Goal: Navigation & Orientation: Find specific page/section

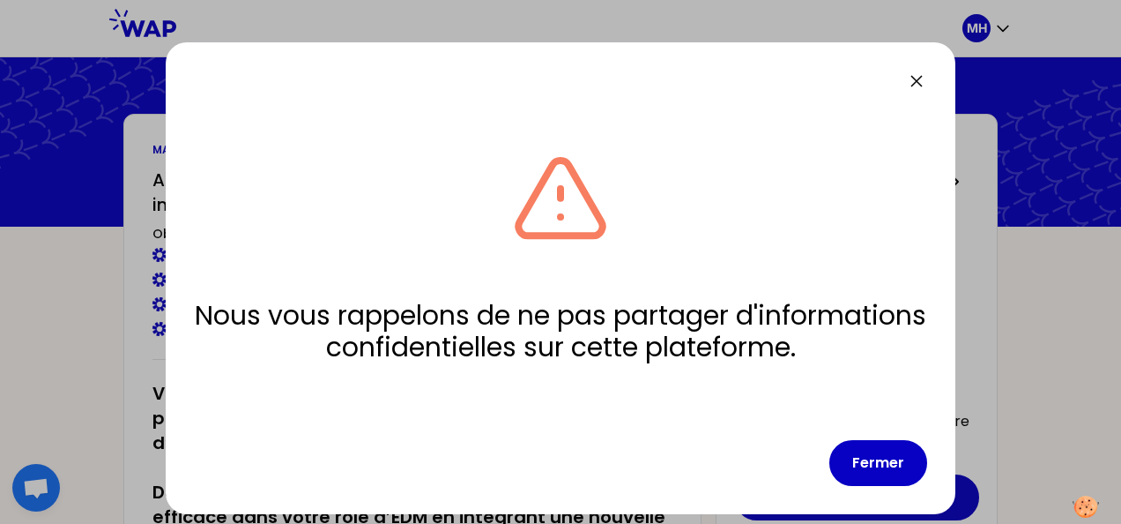
click at [912, 78] on icon at bounding box center [916, 81] width 21 height 21
